Goal: Transaction & Acquisition: Subscribe to service/newsletter

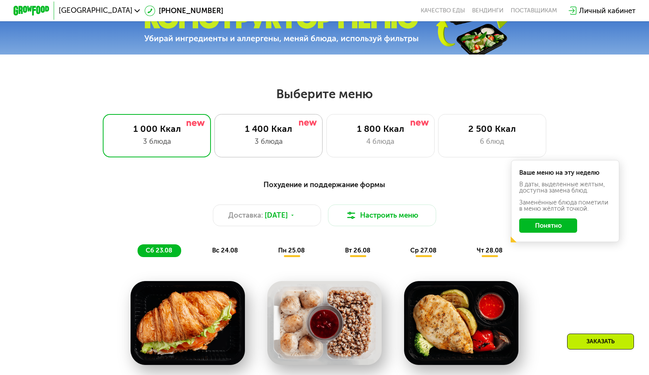
scroll to position [298, 0]
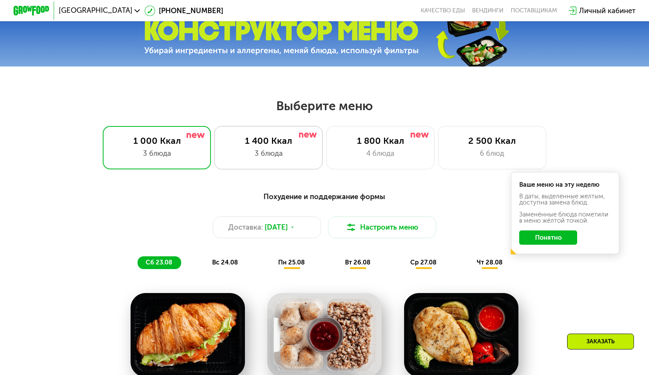
click at [273, 152] on div "3 блюда" at bounding box center [268, 153] width 89 height 11
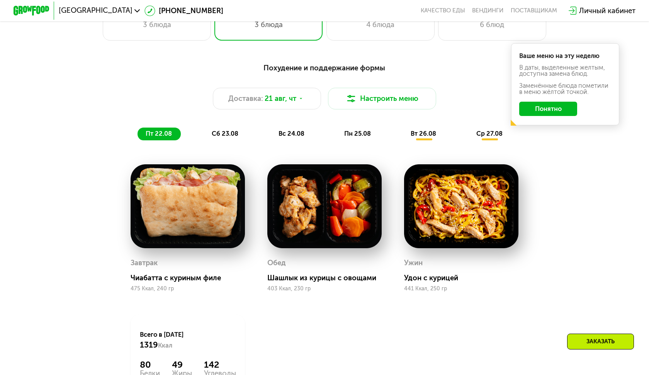
scroll to position [394, 0]
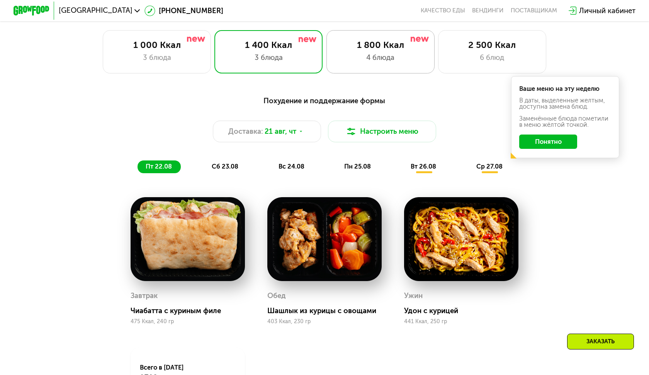
click at [368, 44] on div "1 800 Ккал" at bounding box center [380, 44] width 89 height 11
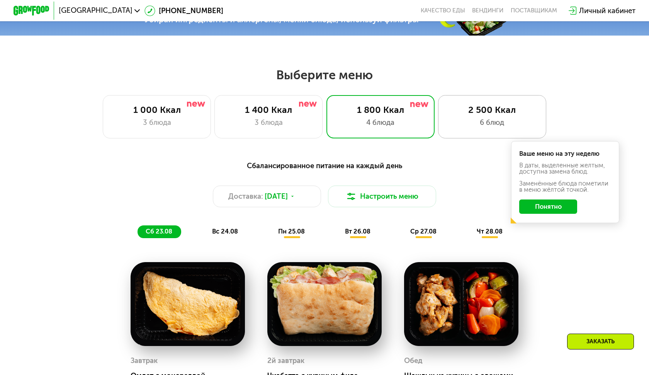
scroll to position [318, 0]
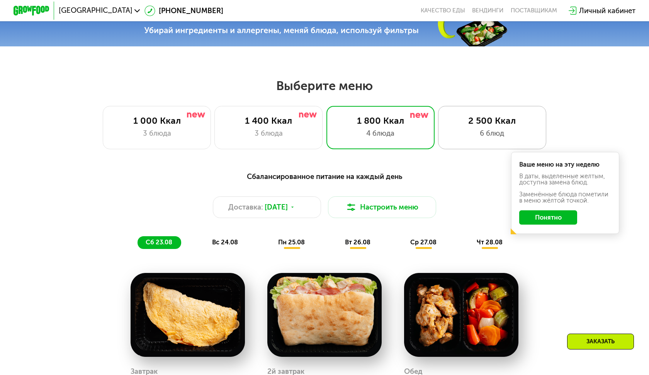
click at [479, 137] on div "6 блюд" at bounding box center [491, 133] width 89 height 11
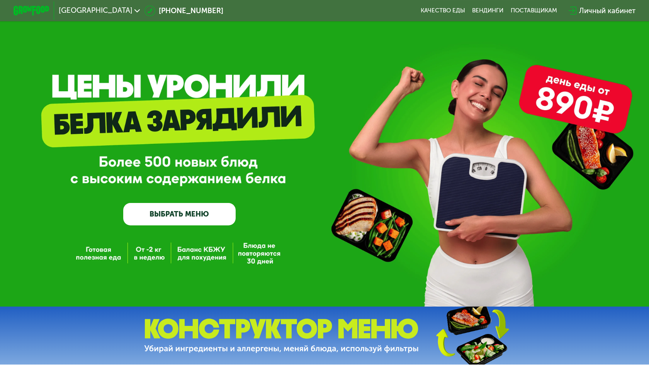
scroll to position [0, 0]
click at [598, 12] on div "Личный кабинет" at bounding box center [607, 10] width 56 height 11
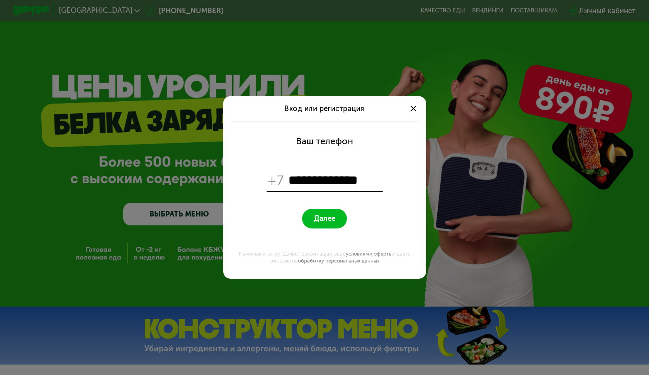
type input "**********"
click at [321, 219] on span "Далее" at bounding box center [324, 218] width 21 height 9
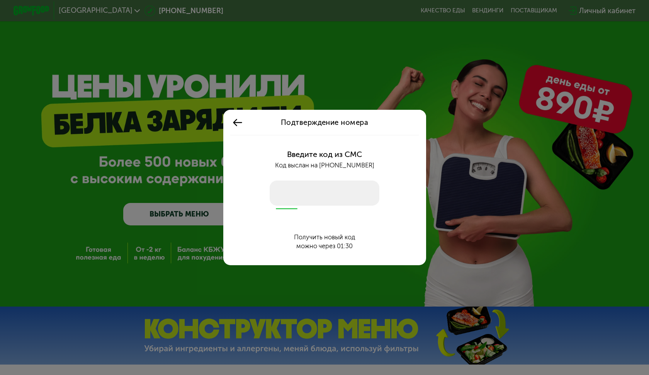
click at [308, 192] on input "number" at bounding box center [325, 192] width 110 height 25
type input "****"
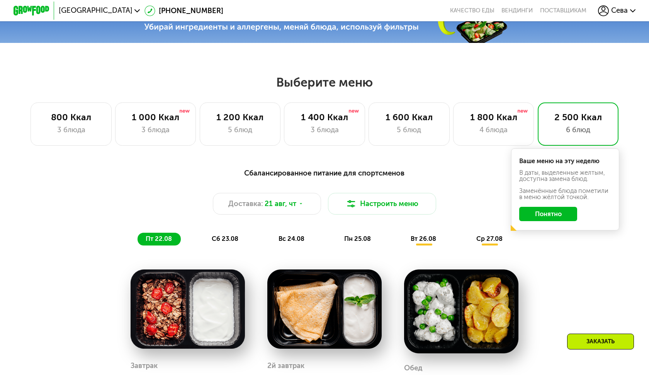
scroll to position [323, 0]
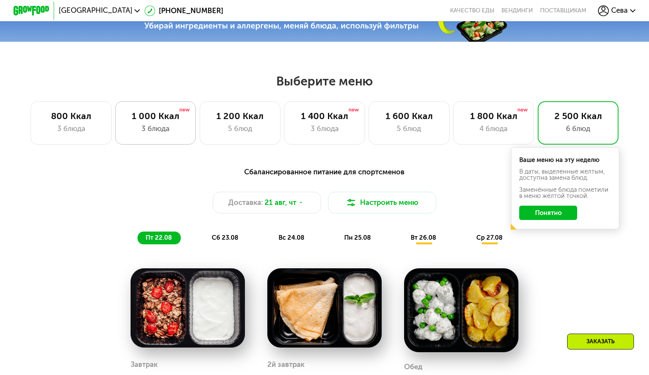
click at [150, 119] on div "1 000 Ккал" at bounding box center [155, 116] width 62 height 11
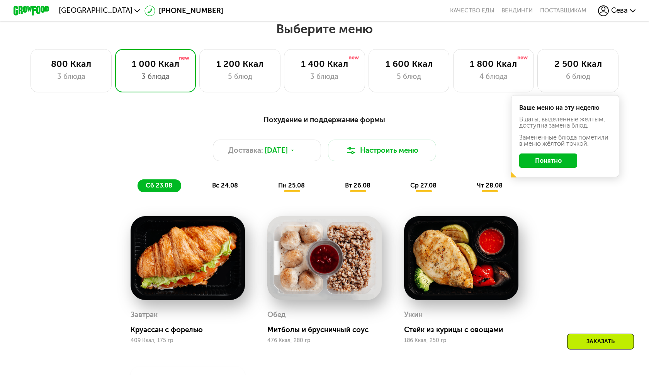
scroll to position [374, 0]
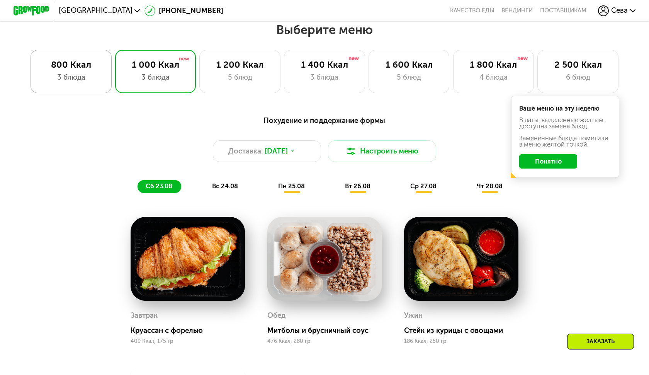
click at [79, 61] on div "800 Ккал" at bounding box center [71, 64] width 62 height 11
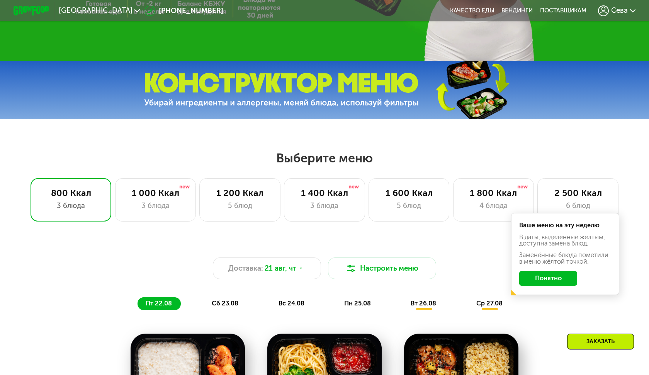
scroll to position [235, 0]
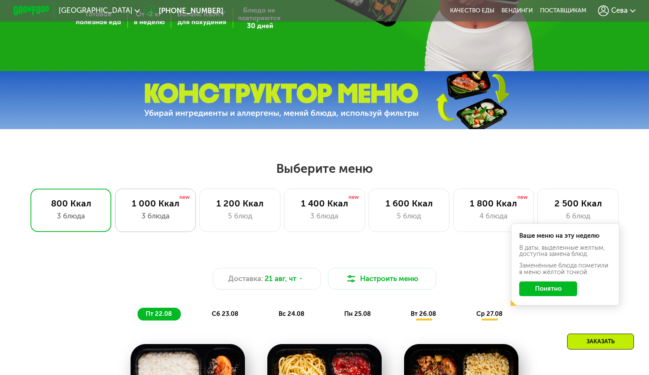
click at [145, 203] on div "1 000 Ккал" at bounding box center [155, 203] width 62 height 11
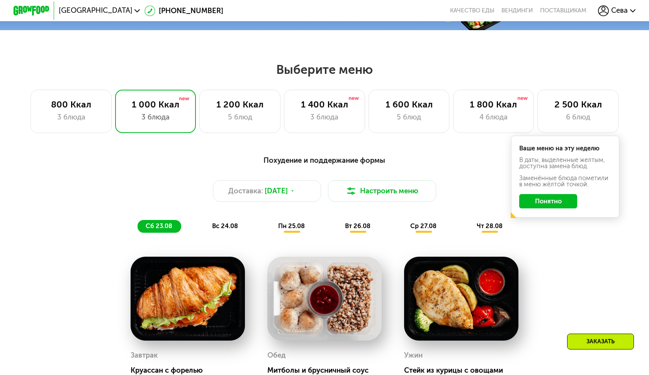
scroll to position [334, 0]
click at [80, 119] on div "3 блюда" at bounding box center [71, 117] width 62 height 11
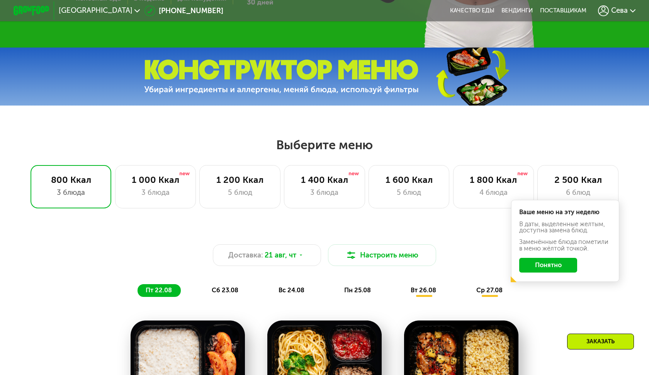
scroll to position [259, 0]
click at [164, 191] on div "3 блюда" at bounding box center [155, 192] width 62 height 11
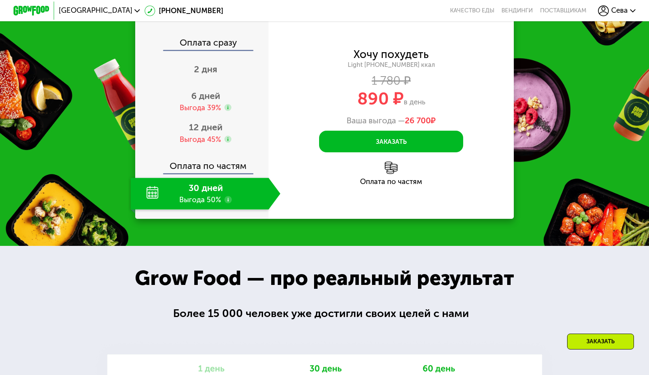
scroll to position [921, 0]
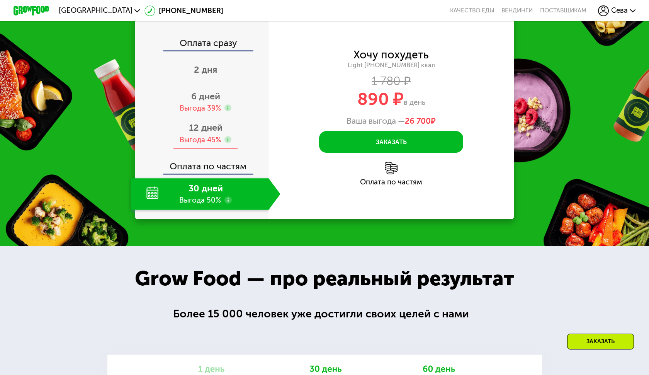
click at [208, 137] on div "Выгода 45%" at bounding box center [200, 140] width 41 height 10
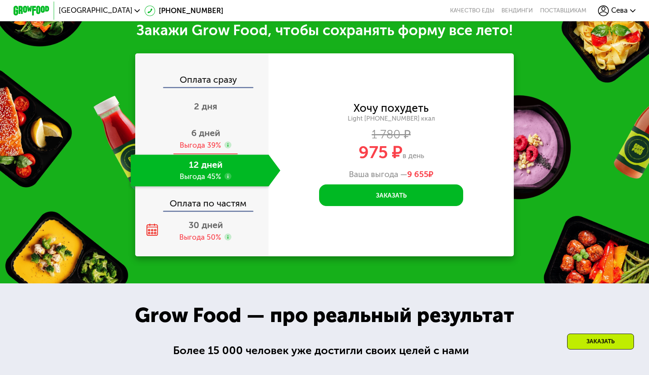
click at [206, 138] on div "6 дней Выгода 39%" at bounding box center [206, 139] width 150 height 32
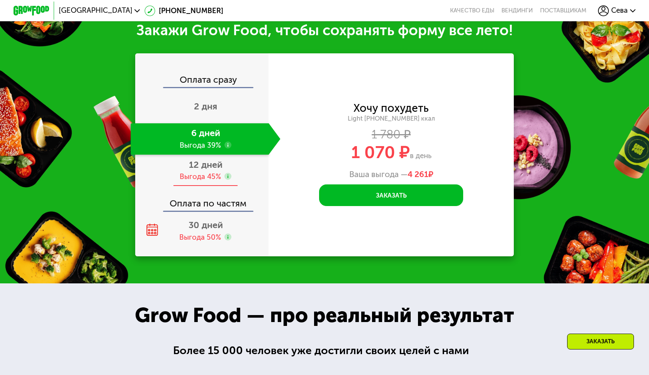
click at [206, 165] on span "12 дней" at bounding box center [206, 164] width 34 height 11
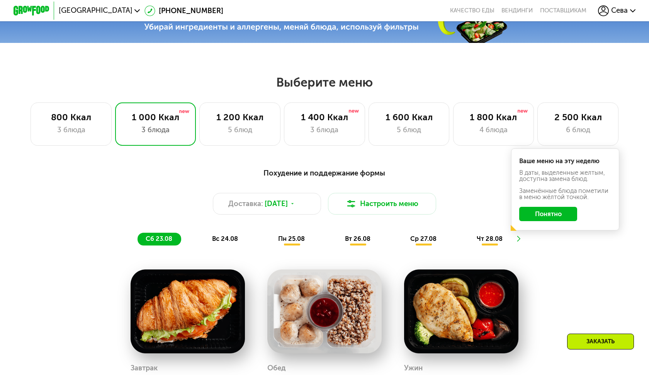
scroll to position [320, 0]
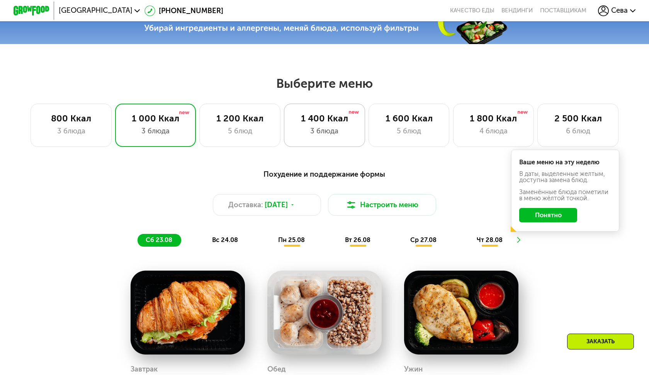
click at [304, 131] on div "3 блюда" at bounding box center [324, 131] width 62 height 11
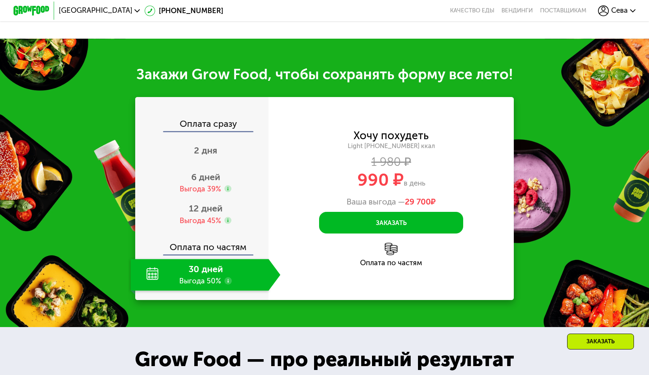
scroll to position [842, 0]
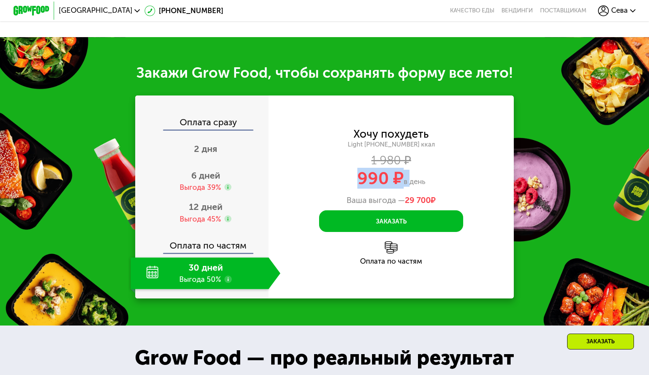
drag, startPoint x: 345, startPoint y: 180, endPoint x: 407, endPoint y: 180, distance: 62.6
click at [407, 180] on div "990 ₽ в день" at bounding box center [391, 178] width 245 height 17
click at [229, 279] on use at bounding box center [227, 278] width 7 height 7
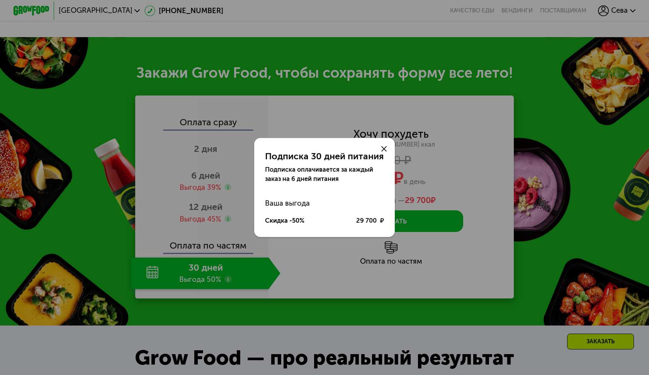
click at [229, 279] on div "Подписка 30 дней питания Подписка оплачивается за каждый заказ на 6 дней питани…" at bounding box center [324, 187] width 649 height 375
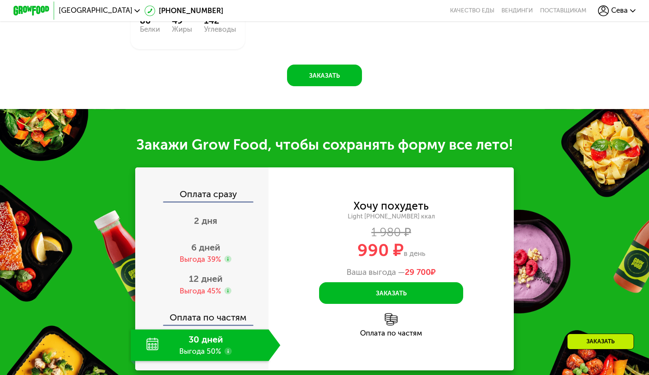
scroll to position [777, 0]
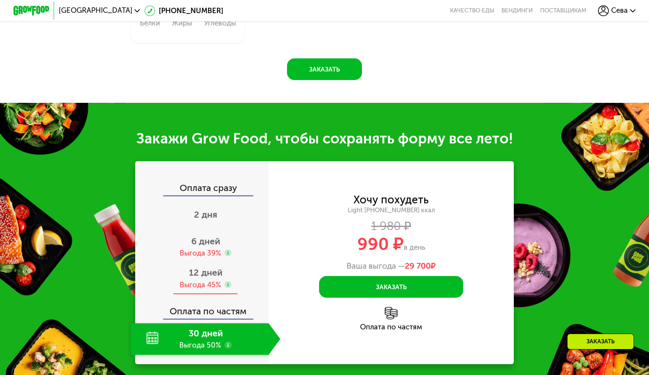
click at [229, 264] on div "12 дней Выгода 45%" at bounding box center [206, 279] width 150 height 32
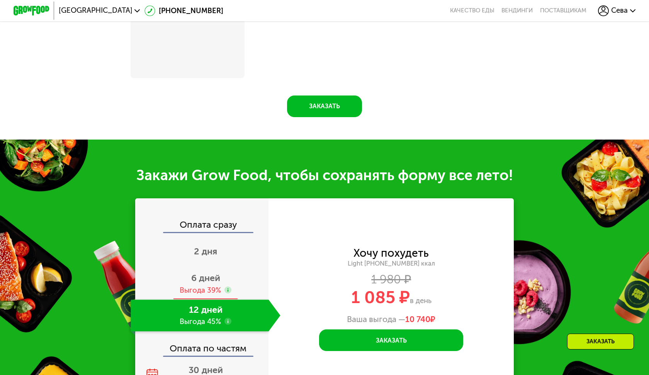
click at [206, 272] on span "6 дней" at bounding box center [205, 277] width 29 height 11
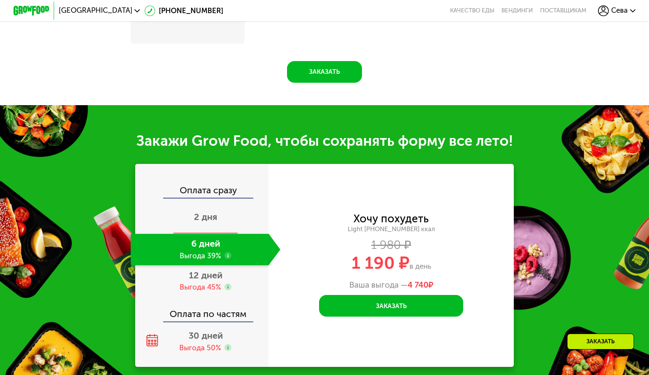
scroll to position [816, 0]
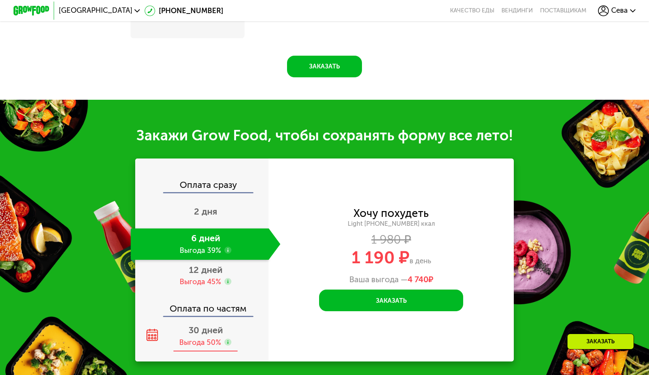
click at [197, 325] on span "30 дней" at bounding box center [206, 330] width 34 height 11
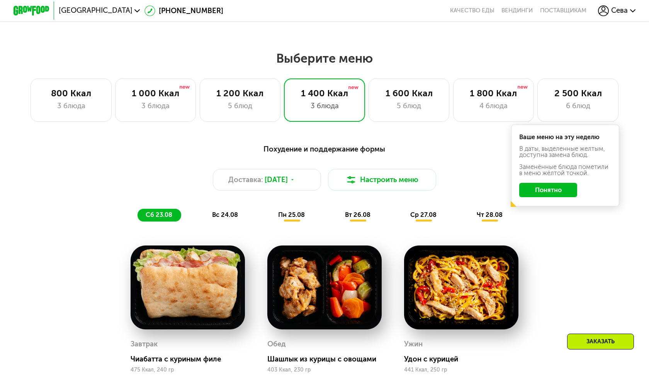
scroll to position [342, 0]
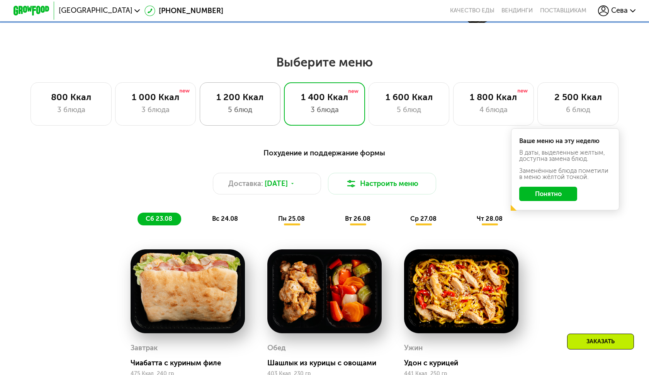
click at [284, 102] on div "1 200 Ккал 5 блюд" at bounding box center [324, 103] width 81 height 43
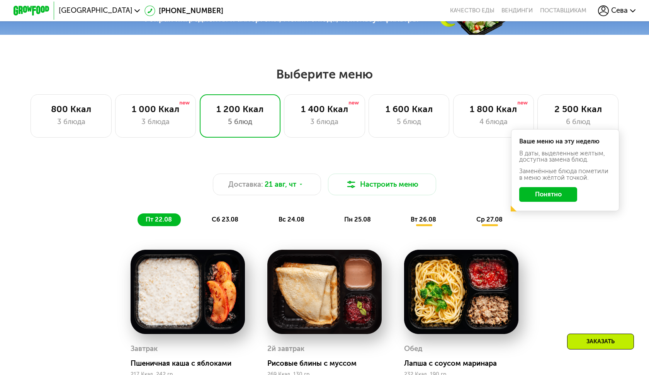
scroll to position [326, 0]
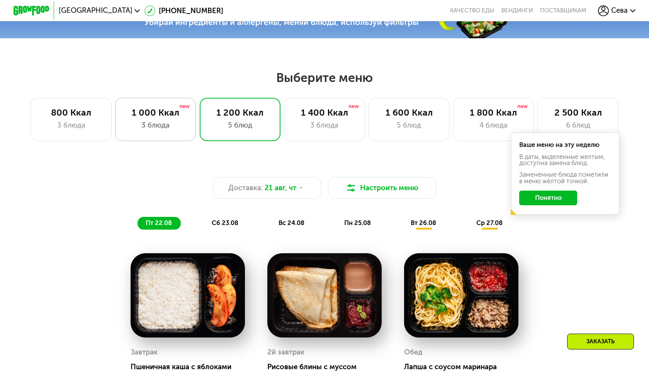
click at [148, 128] on div "3 блюда" at bounding box center [155, 125] width 62 height 11
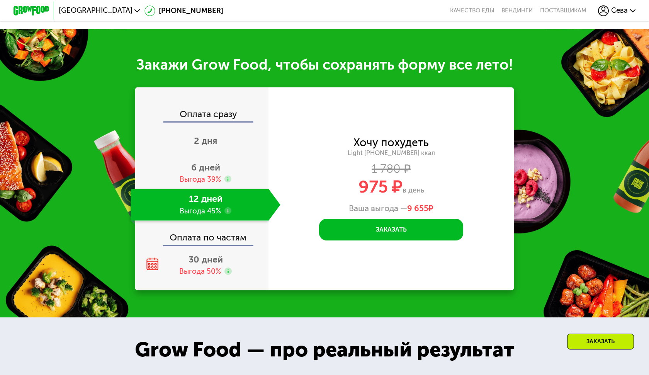
scroll to position [851, 0]
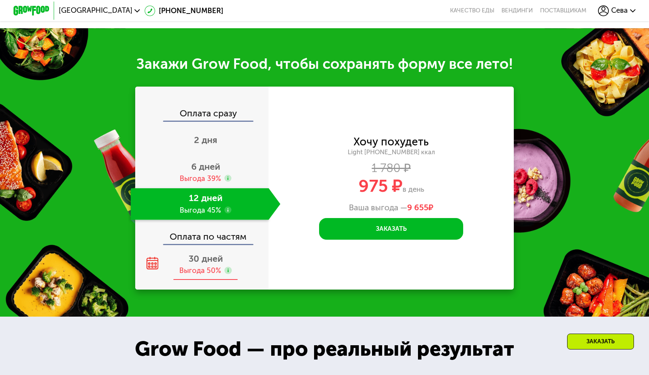
click at [210, 260] on span "30 дней" at bounding box center [206, 258] width 34 height 11
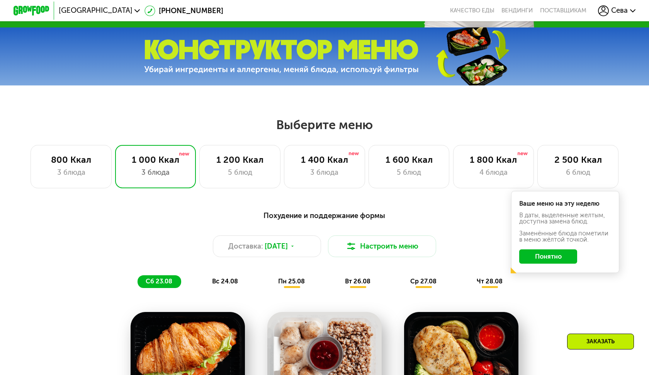
scroll to position [232, 0]
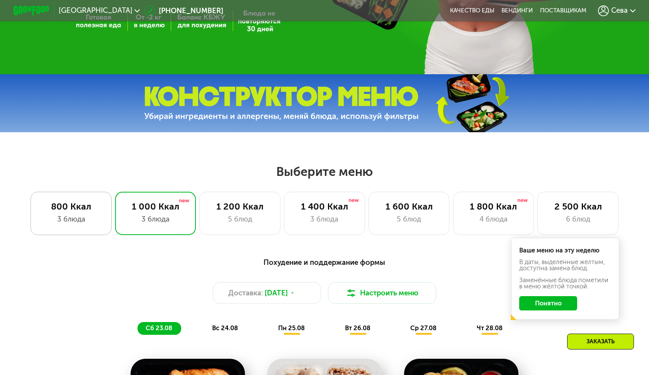
click at [115, 225] on div "800 Ккал 3 блюда" at bounding box center [155, 213] width 81 height 43
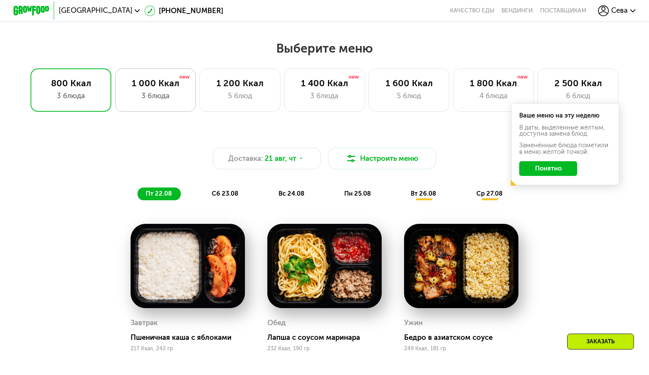
scroll to position [352, 0]
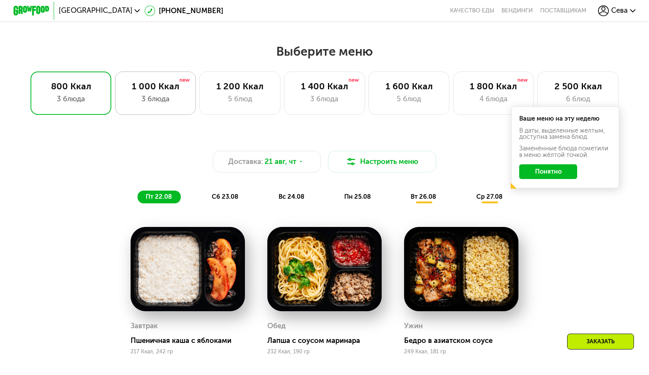
click at [167, 87] on div "1 000 Ккал" at bounding box center [155, 86] width 62 height 11
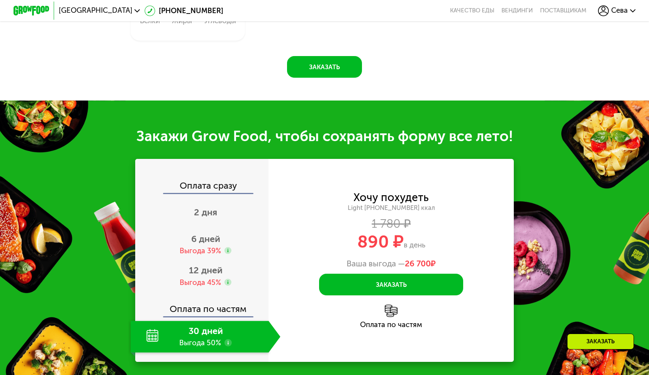
scroll to position [794, 0]
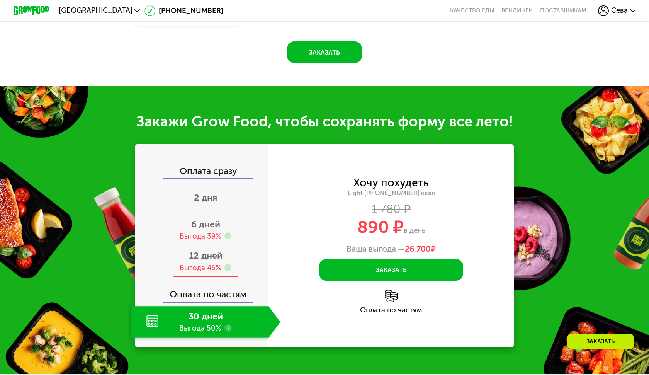
click at [196, 265] on div "Выгода 45%" at bounding box center [200, 268] width 41 height 10
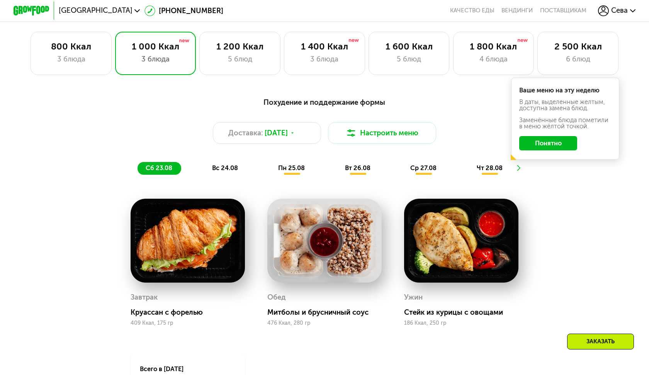
scroll to position [388, 0]
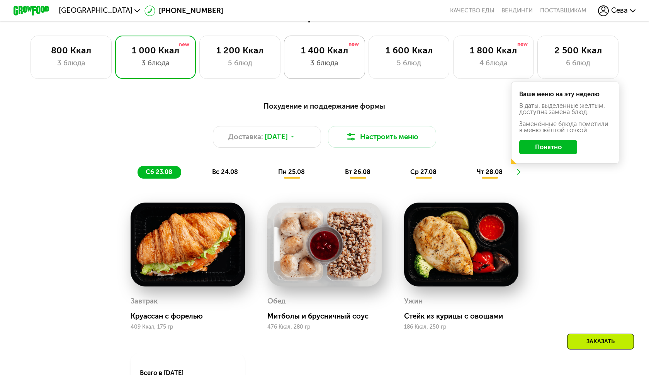
click at [311, 54] on div "1 400 Ккал" at bounding box center [324, 50] width 62 height 11
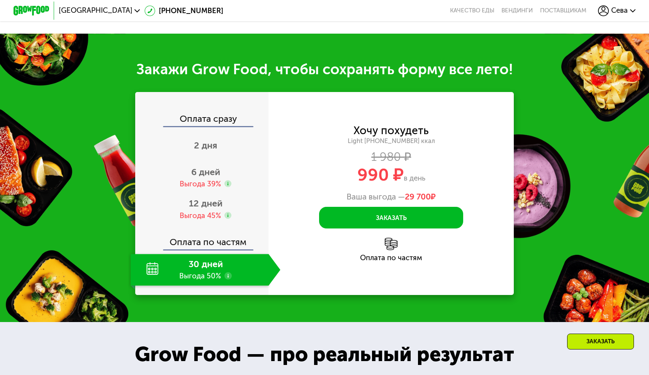
scroll to position [864, 0]
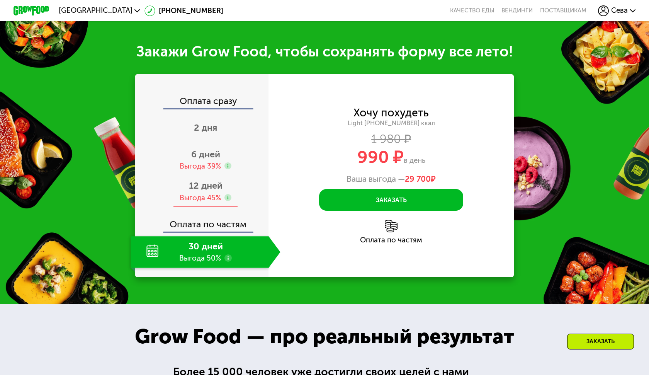
click at [214, 187] on span "12 дней" at bounding box center [206, 185] width 34 height 11
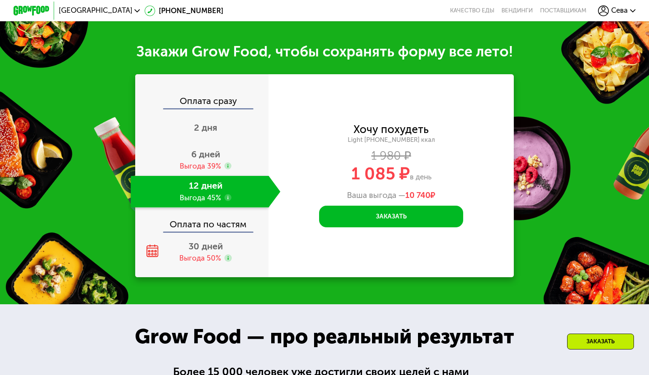
scroll to position [881, 0]
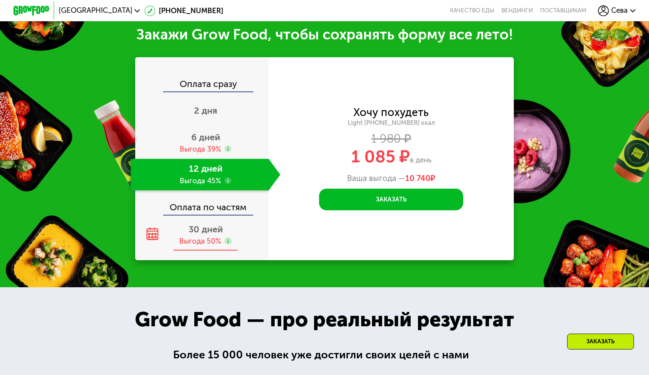
click at [204, 226] on span "30 дней" at bounding box center [206, 229] width 34 height 11
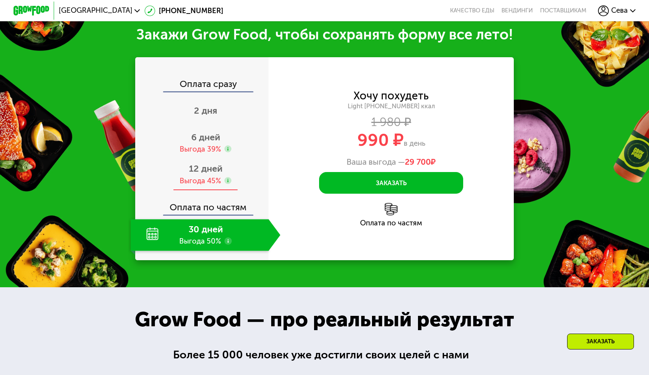
click at [208, 172] on span "12 дней" at bounding box center [206, 168] width 34 height 11
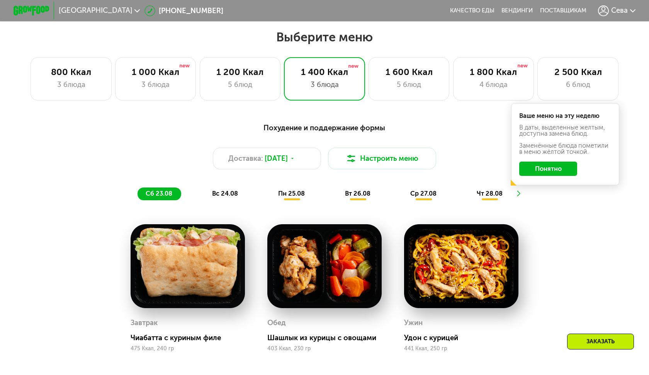
scroll to position [167, 0]
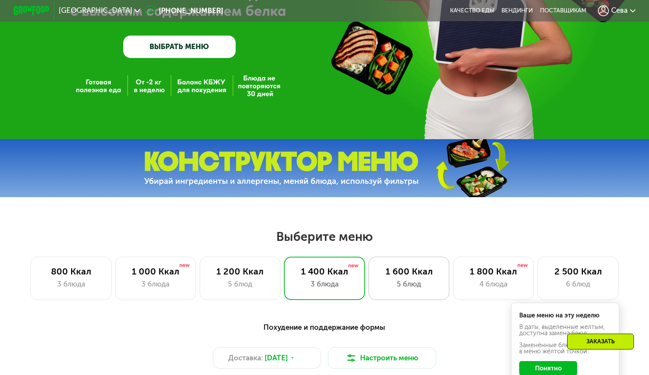
click at [398, 276] on div "1 600 Ккал" at bounding box center [409, 271] width 62 height 11
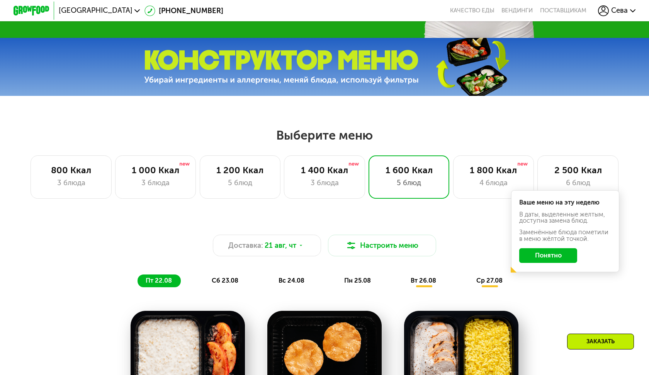
scroll to position [243, 0]
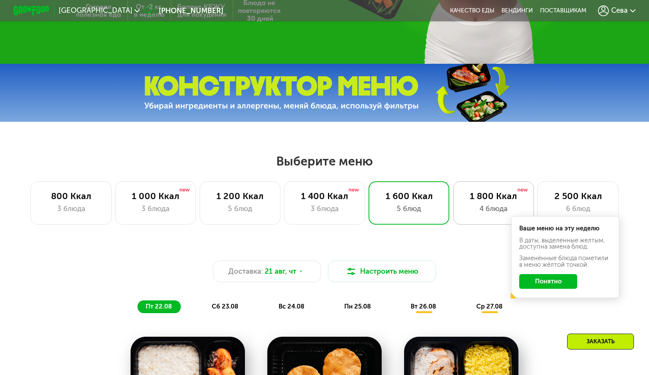
click at [466, 209] on div "4 блюда" at bounding box center [493, 208] width 62 height 11
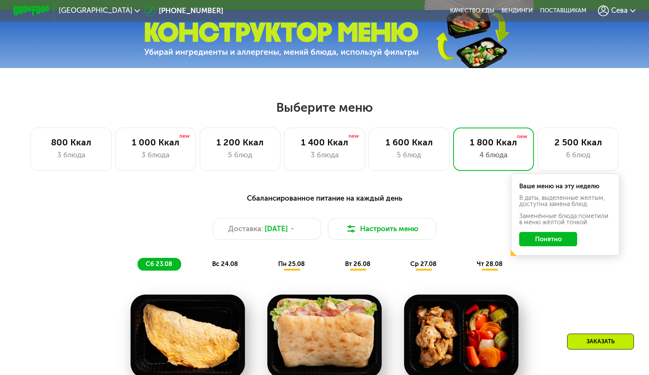
scroll to position [260, 0]
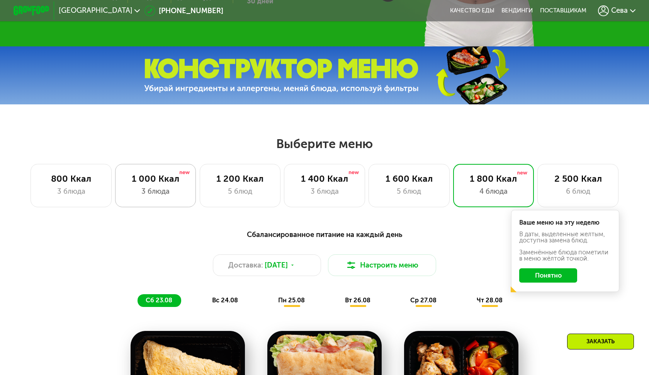
drag, startPoint x: 162, startPoint y: 177, endPoint x: 170, endPoint y: 178, distance: 8.9
click at [162, 178] on div "1 000 Ккал" at bounding box center [155, 178] width 62 height 11
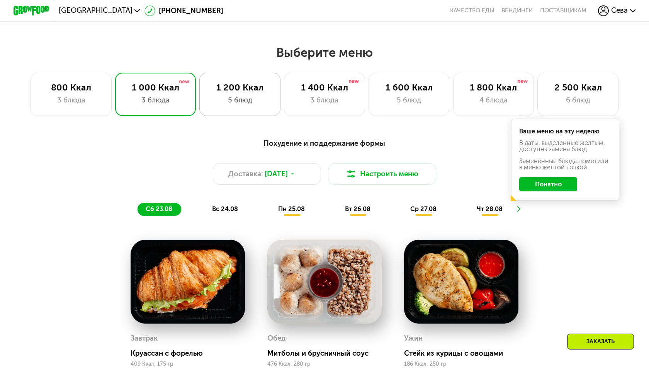
scroll to position [344, 0]
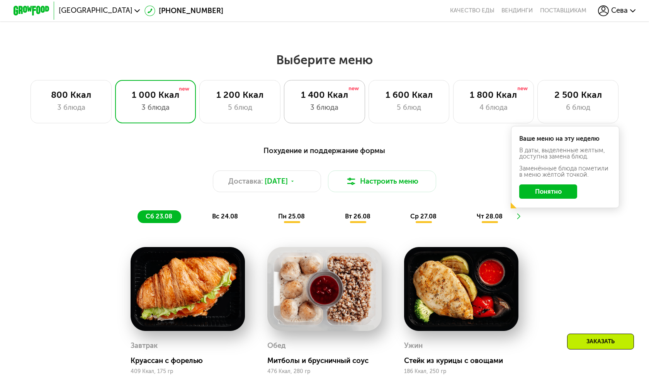
click at [369, 101] on div "1 400 Ккал 3 блюда" at bounding box center [409, 101] width 81 height 43
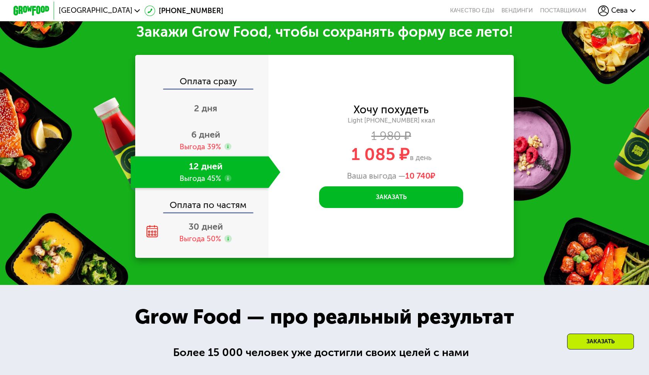
scroll to position [818, 0]
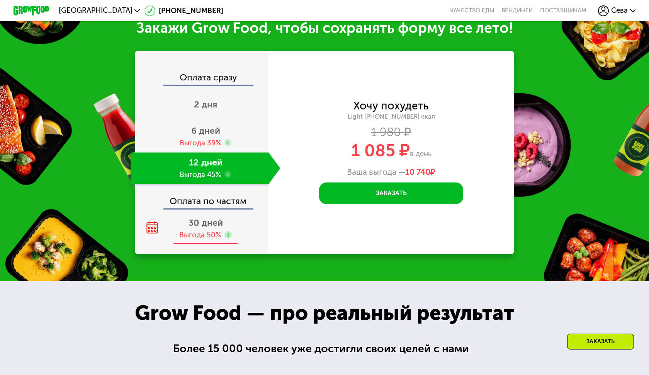
click at [215, 245] on div "30 дней Выгода 50%" at bounding box center [206, 229] width 150 height 32
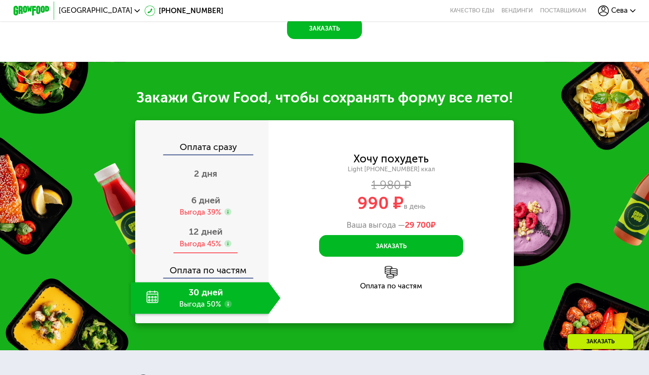
click at [211, 236] on div "12 дней Выгода 45%" at bounding box center [206, 238] width 150 height 32
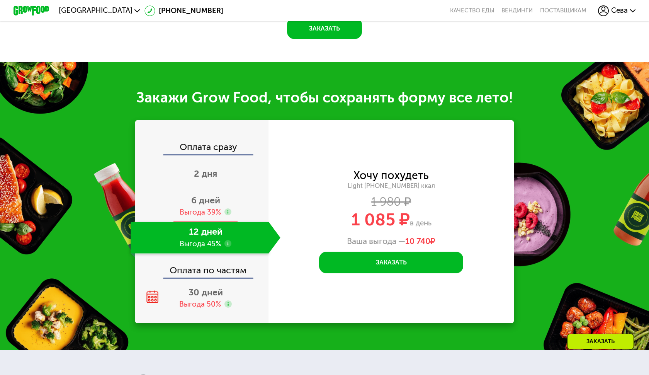
click at [213, 204] on div "6 дней Выгода 39%" at bounding box center [206, 206] width 150 height 32
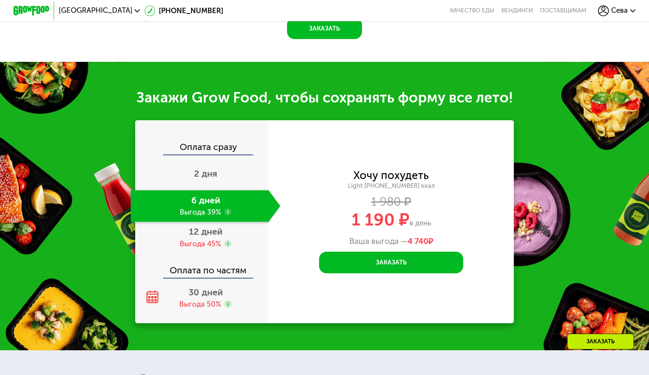
scroll to position [822, 0]
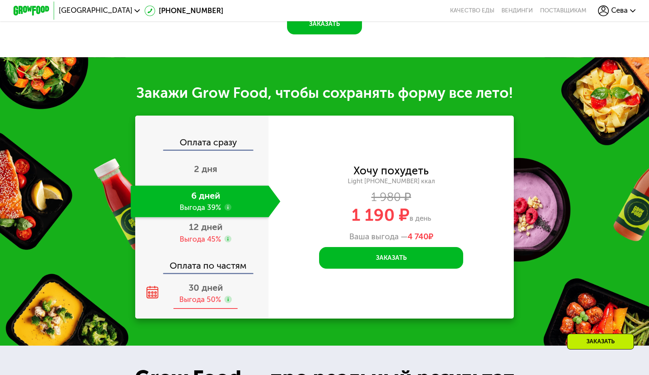
click at [186, 295] on div "Выгода 50%" at bounding box center [200, 299] width 42 height 10
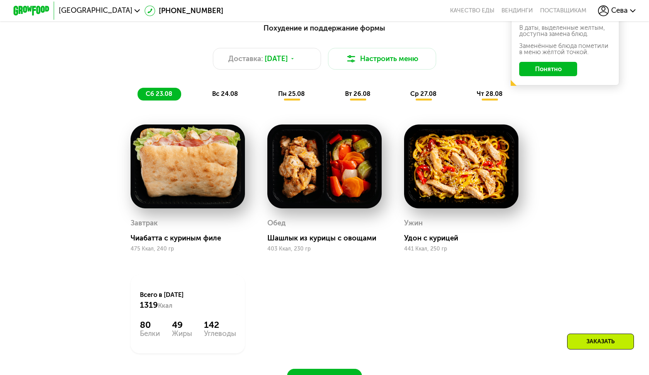
scroll to position [313, 0]
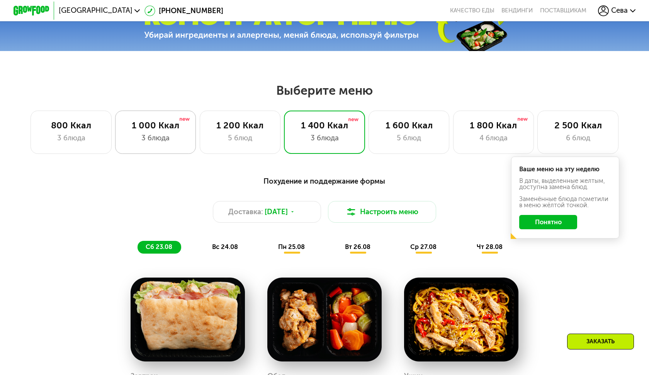
click at [161, 142] on div "3 блюда" at bounding box center [155, 138] width 62 height 11
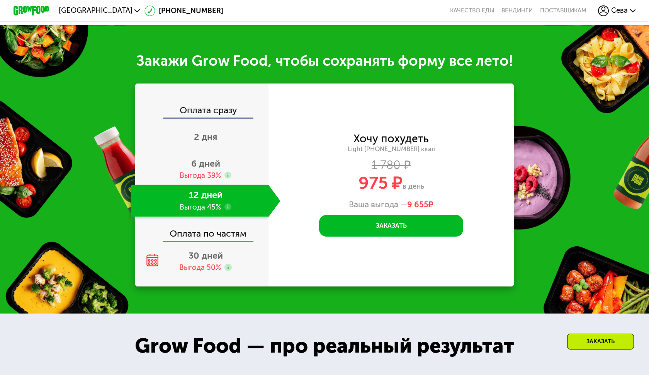
scroll to position [853, 0]
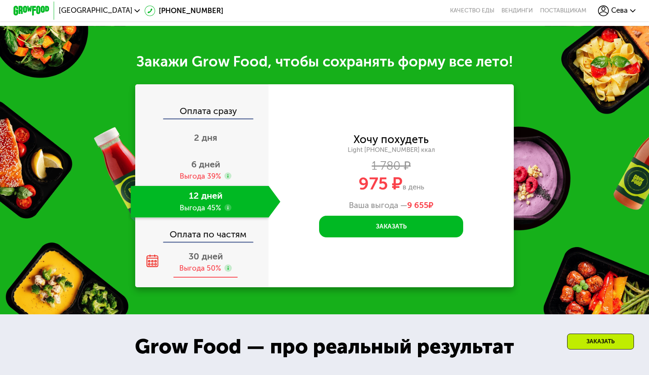
click at [194, 255] on span "30 дней" at bounding box center [206, 256] width 34 height 11
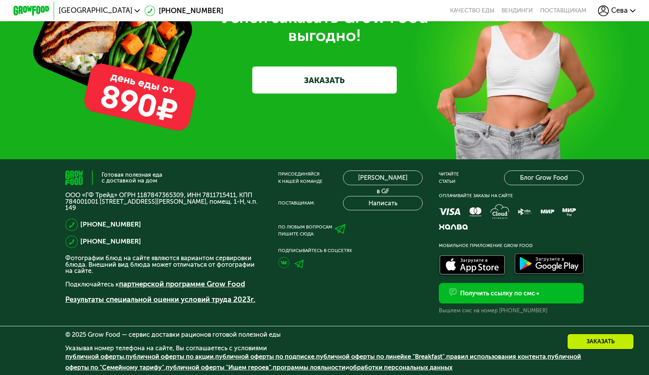
scroll to position [2624, 0]
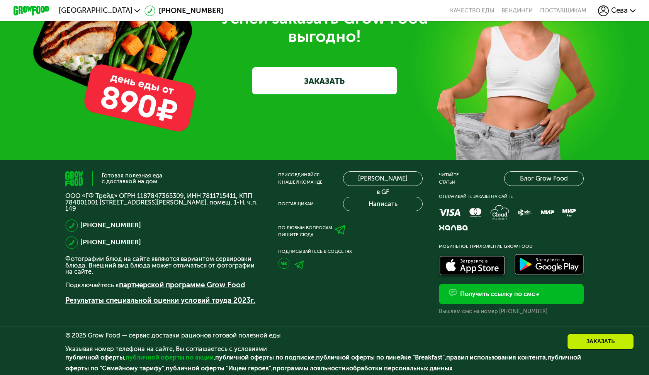
click at [203, 354] on link "публичной оферты по акции" at bounding box center [170, 357] width 88 height 7
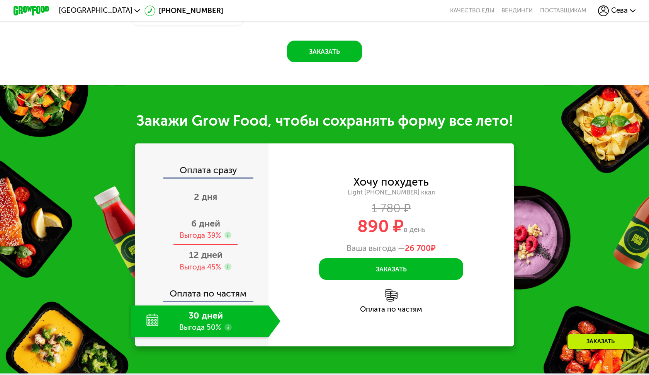
scroll to position [792, 0]
